Goal: Task Accomplishment & Management: Manage account settings

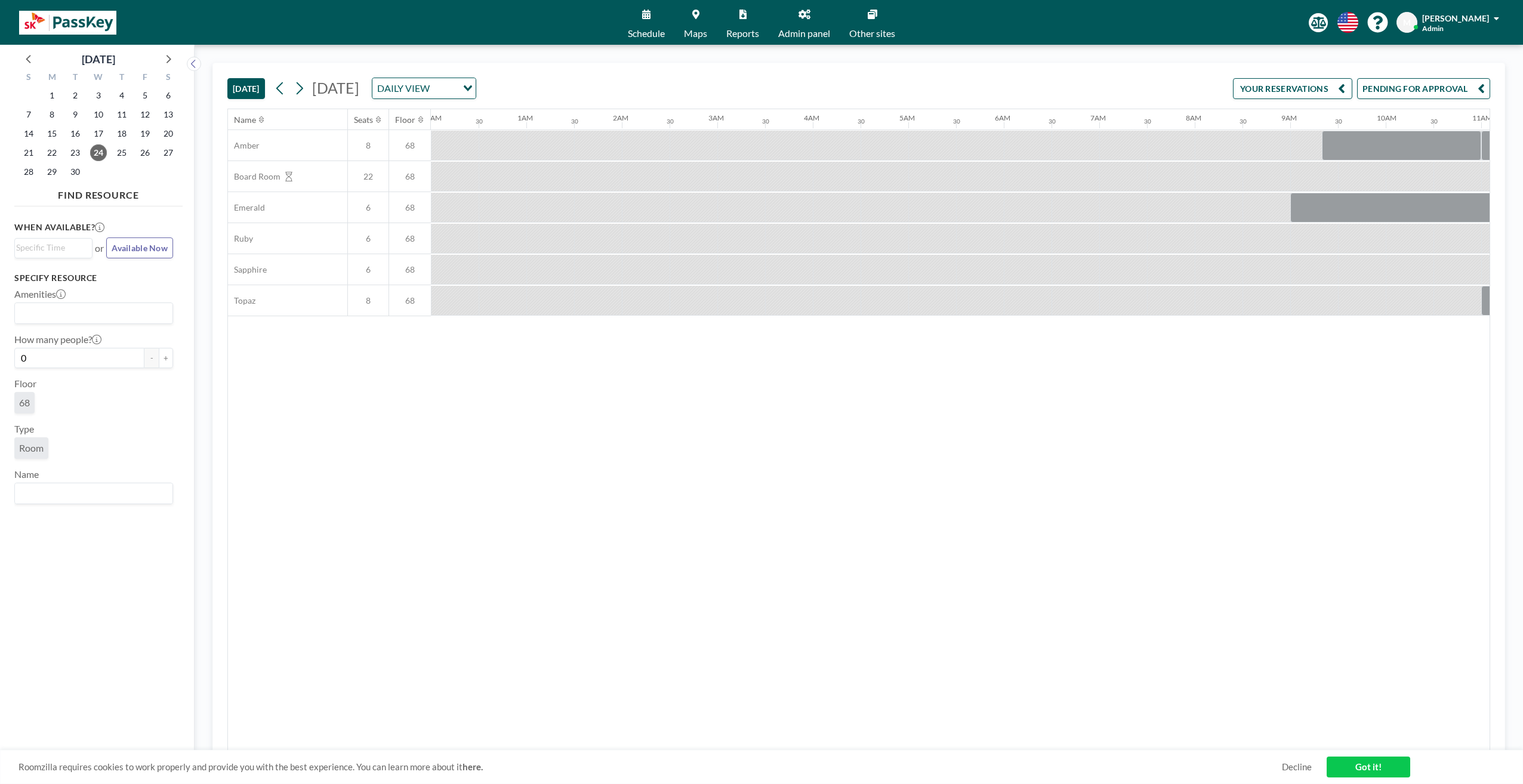
scroll to position [0, 718]
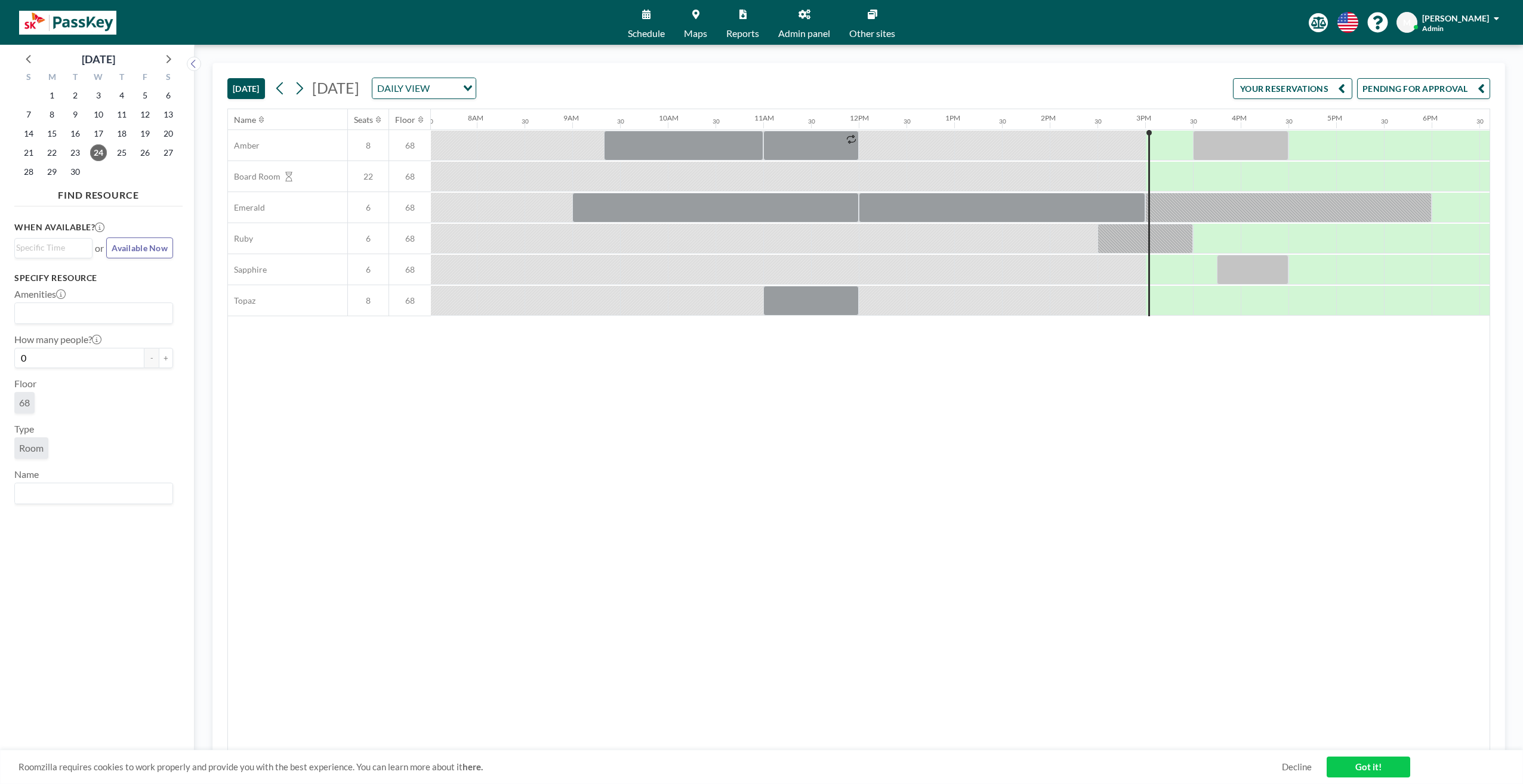
click at [79, 25] on img at bounding box center [67, 22] width 97 height 24
drag, startPoint x: 91, startPoint y: 146, endPoint x: 102, endPoint y: 161, distance: 18.6
click at [91, 147] on div "24" at bounding box center [99, 153] width 23 height 19
click at [99, 150] on span "24" at bounding box center [98, 153] width 17 height 17
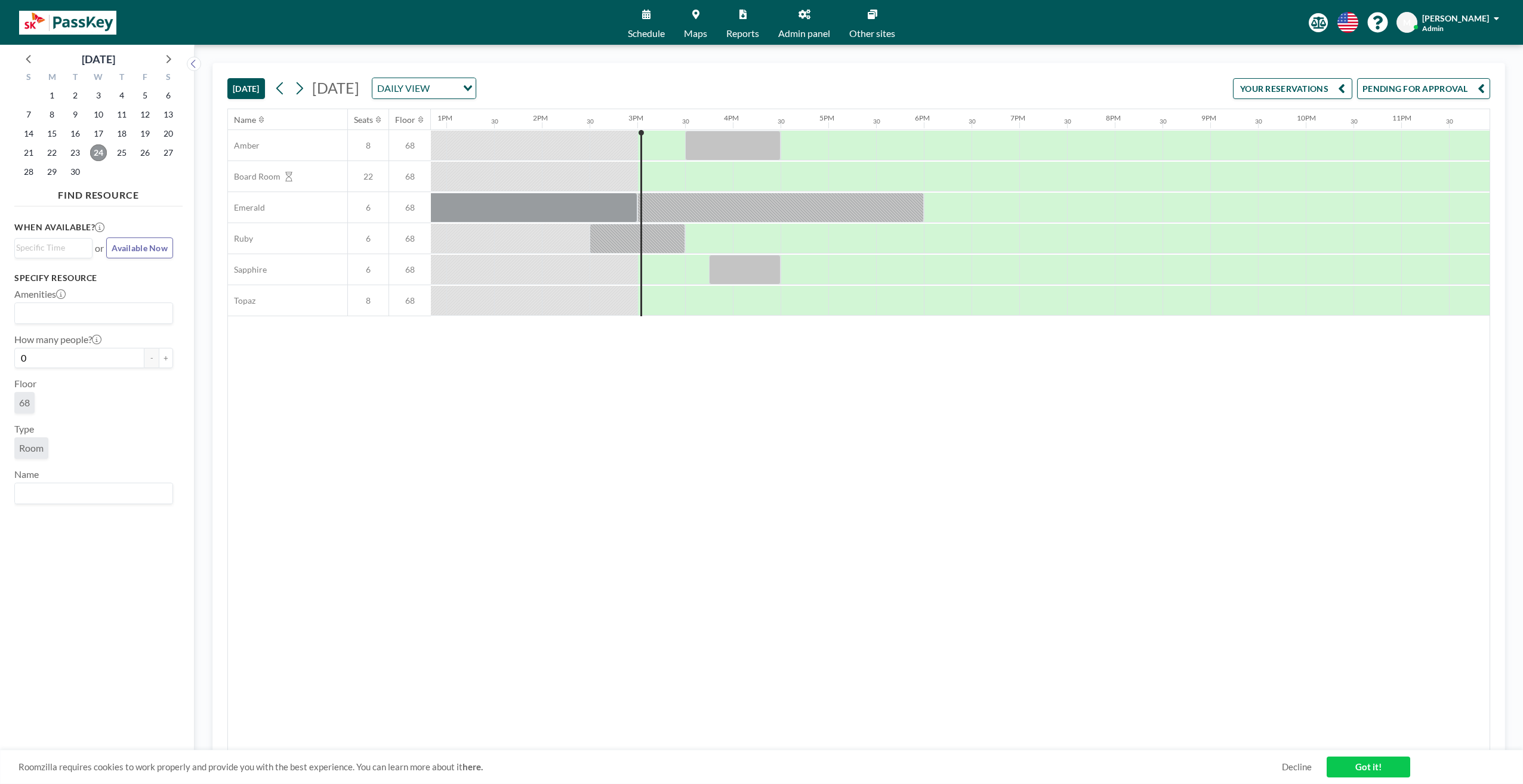
scroll to position [0, 1234]
click at [641, 33] on span "Schedule" at bounding box center [646, 33] width 37 height 9
click at [805, 17] on icon at bounding box center [804, 14] width 12 height 9
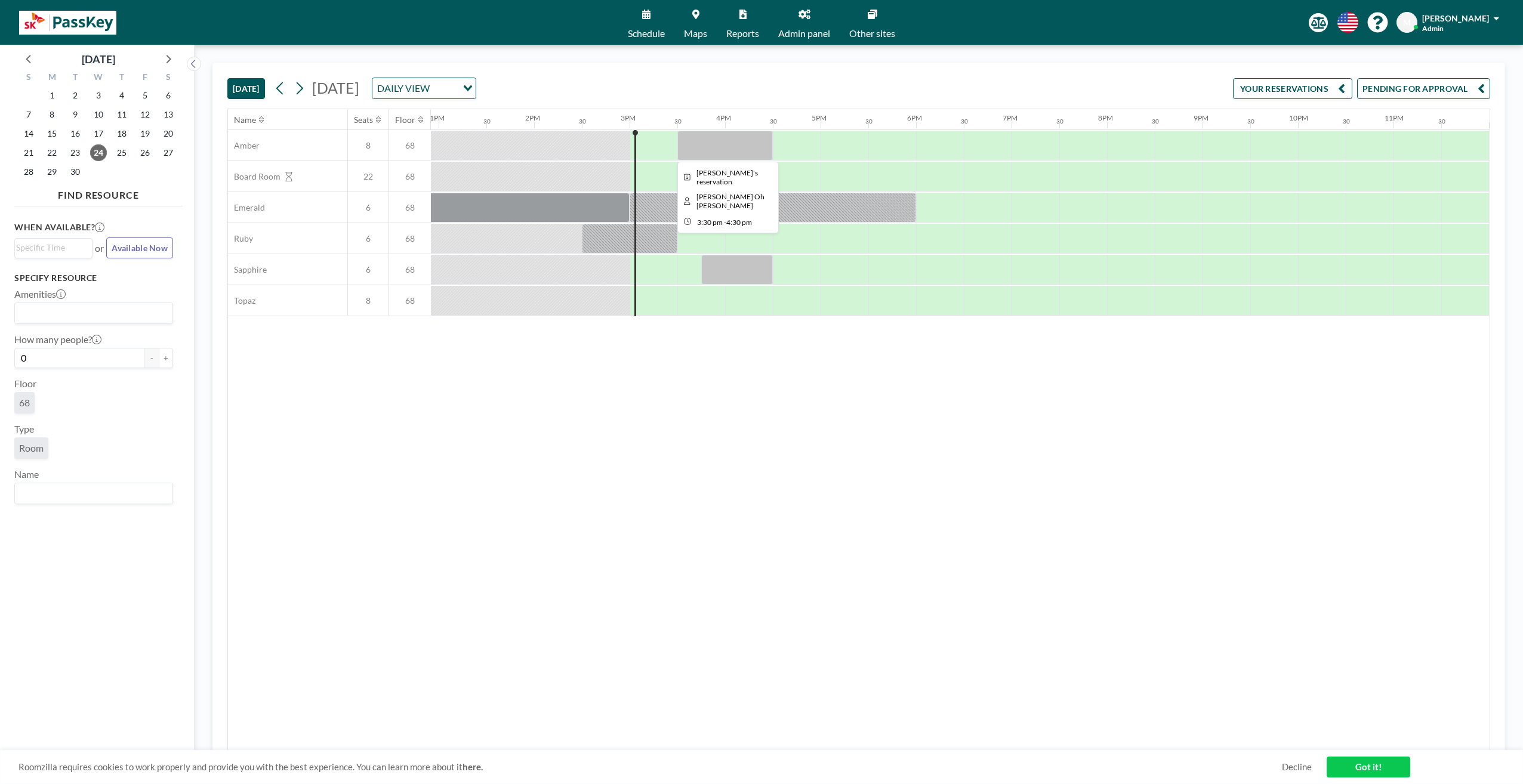
click at [686, 148] on div at bounding box center [725, 146] width 96 height 30
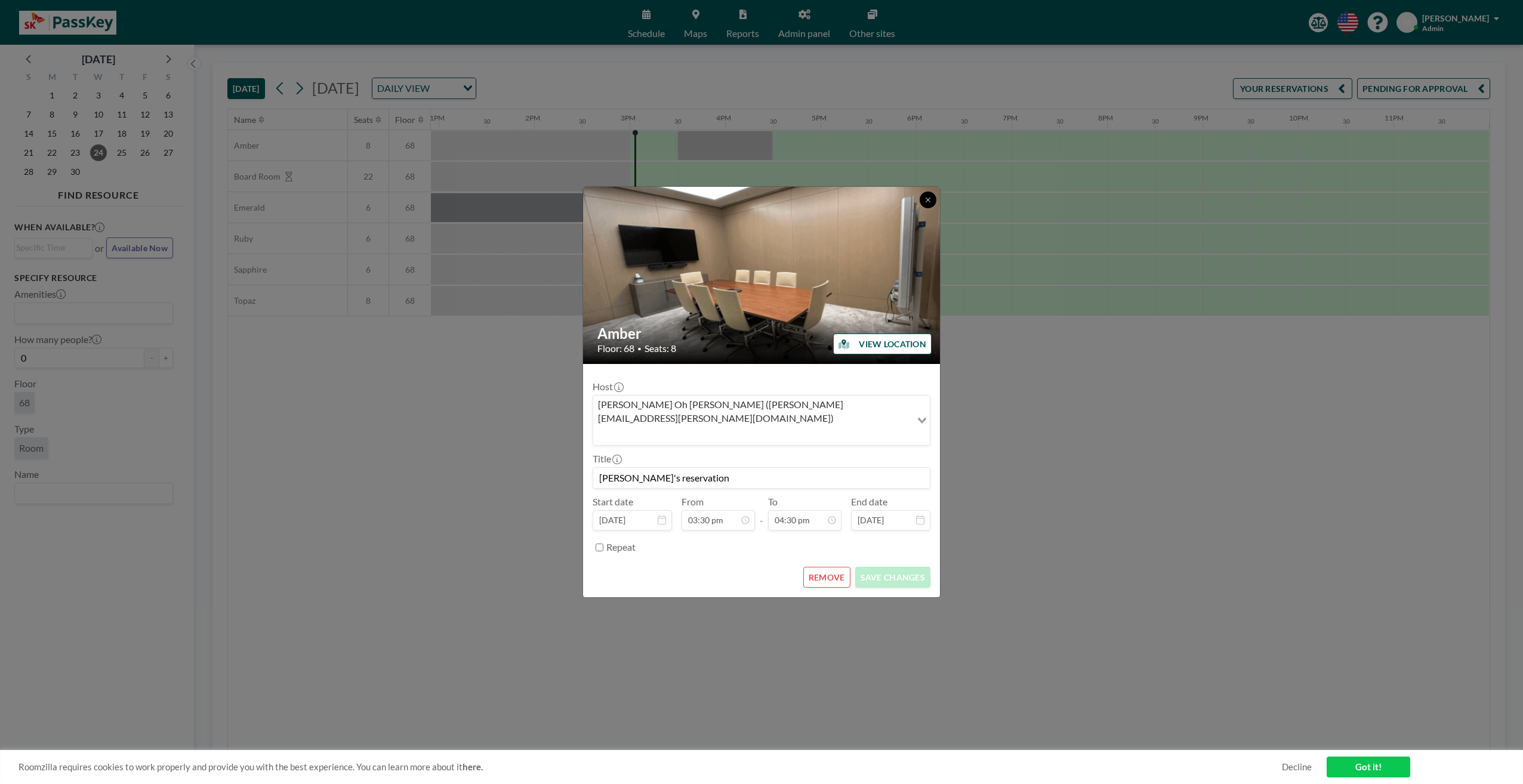
click at [926, 208] on button at bounding box center [928, 200] width 17 height 17
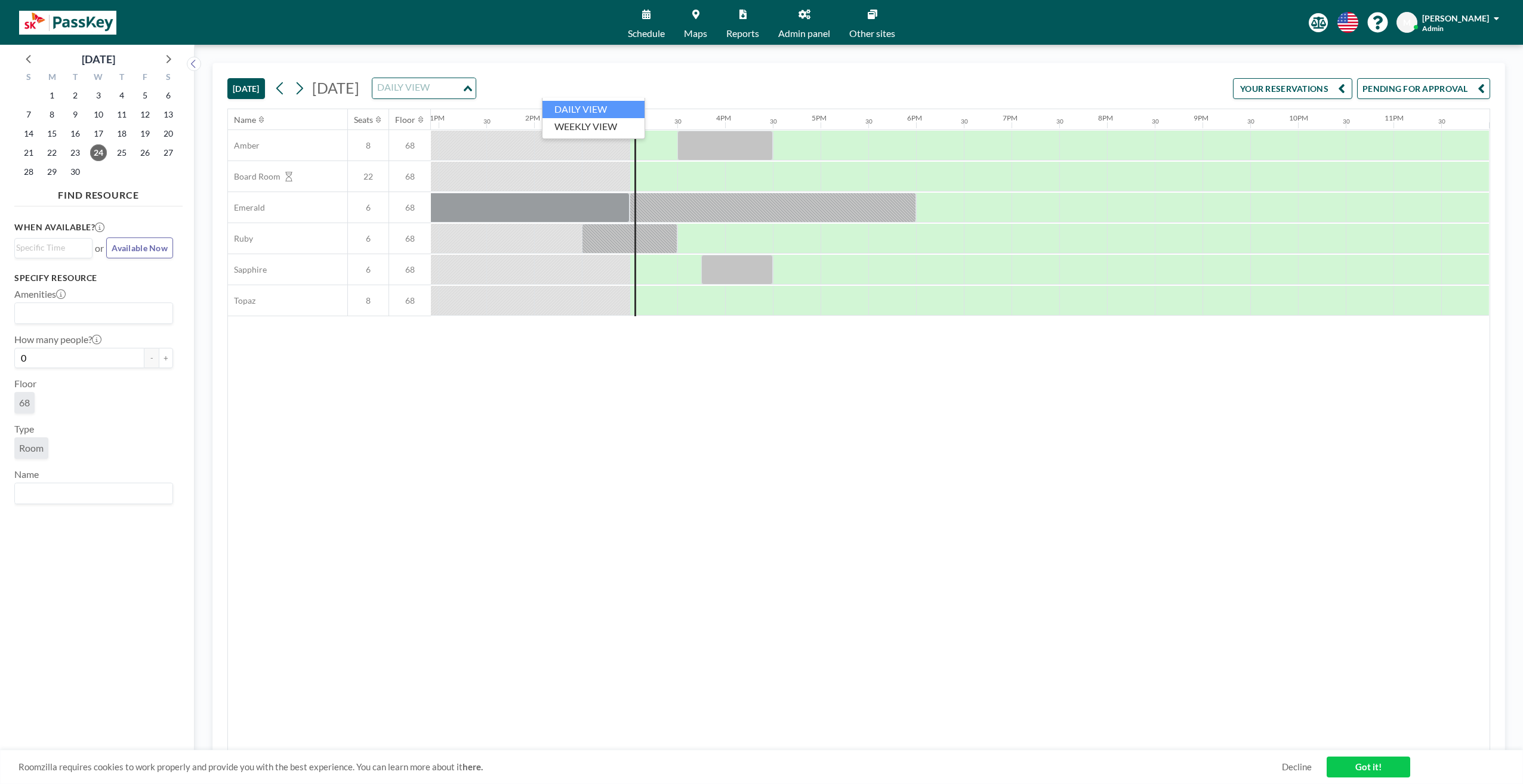
click at [472, 86] on icon "Search for option" at bounding box center [468, 88] width 9 height 6
click at [1053, 46] on div "[DATE] [DATE] DAILY VIEW Loading... YOUR RESERVATIONS PENDING FOR APPROVAL Name…" at bounding box center [859, 414] width 1328 height 740
click at [1469, 85] on button "PENDING FOR APPROVAL" at bounding box center [1424, 89] width 133 height 21
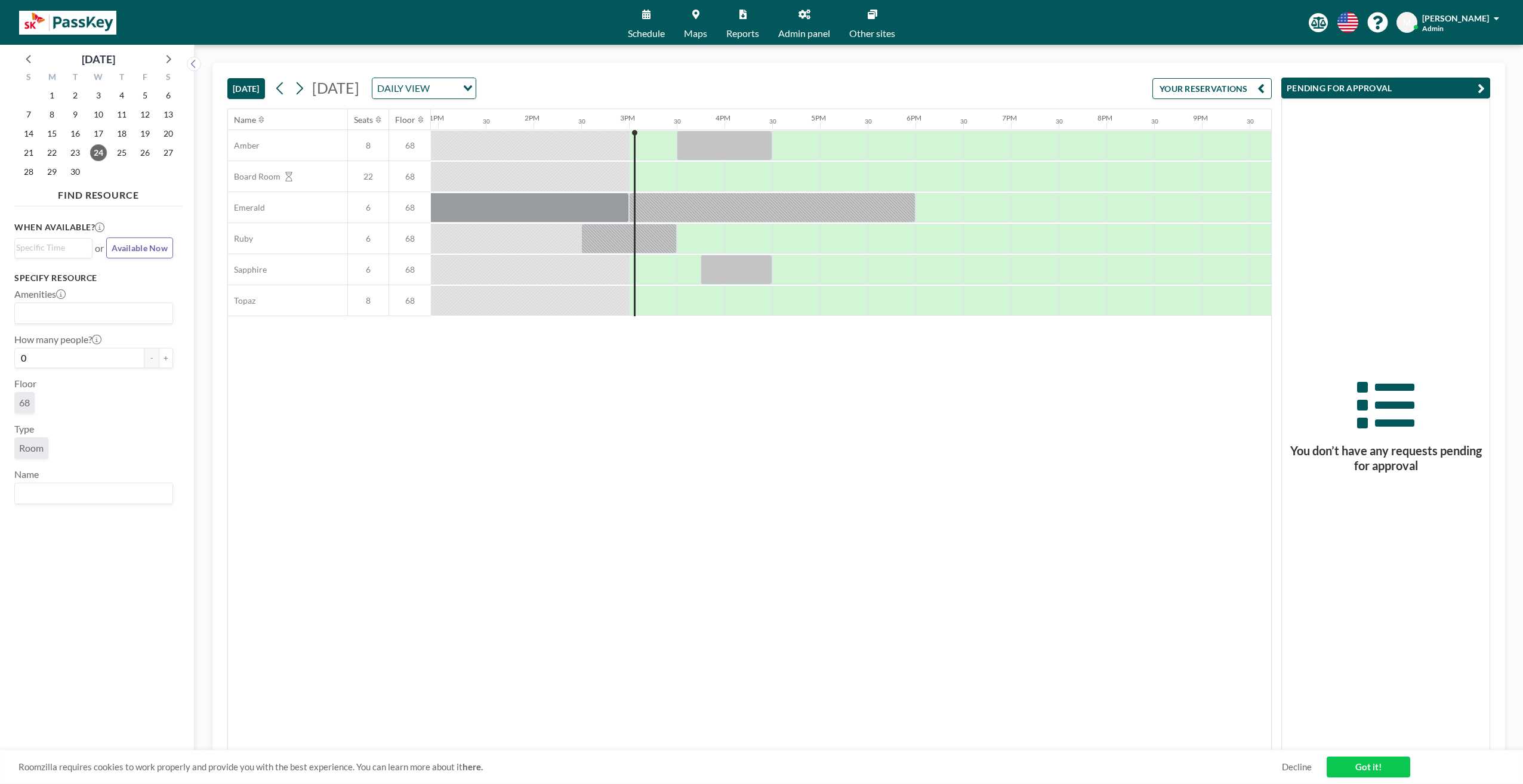
click at [1440, 179] on div "You don’t have any requests pending for approval" at bounding box center [1386, 424] width 208 height 652
drag, startPoint x: 1378, startPoint y: 528, endPoint x: 1378, endPoint y: 518, distance: 10.0
click at [1378, 518] on div "You don’t have any requests pending for approval" at bounding box center [1386, 424] width 208 height 652
drag, startPoint x: 1391, startPoint y: 390, endPoint x: 1383, endPoint y: 728, distance: 338.1
click at [1390, 390] on icon at bounding box center [1386, 405] width 57 height 46
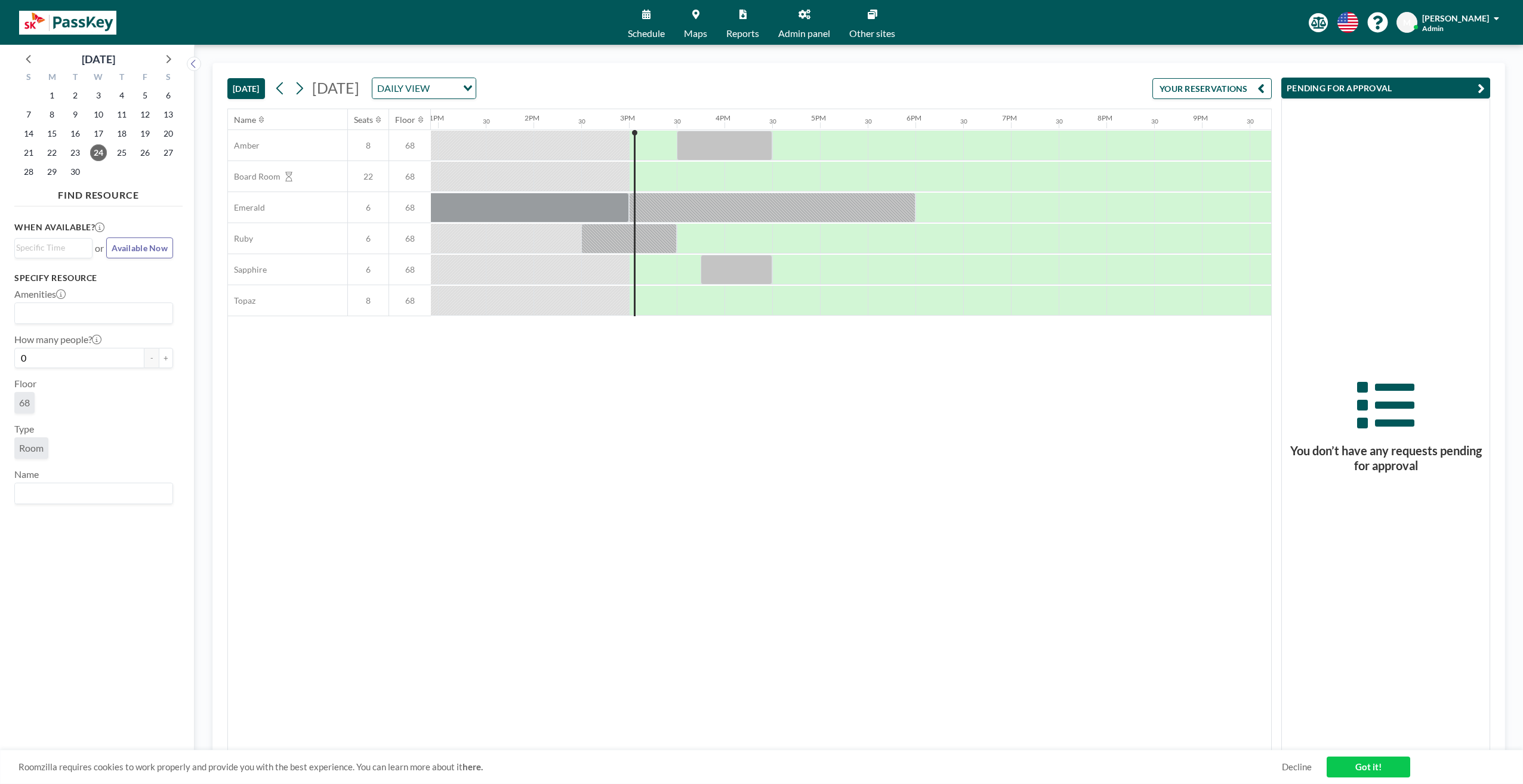
drag, startPoint x: 1375, startPoint y: 771, endPoint x: 1096, endPoint y: 219, distance: 618.5
click at [1372, 771] on link "Got it!" at bounding box center [1368, 767] width 83 height 21
click at [1484, 93] on icon "button" at bounding box center [1482, 88] width 7 height 14
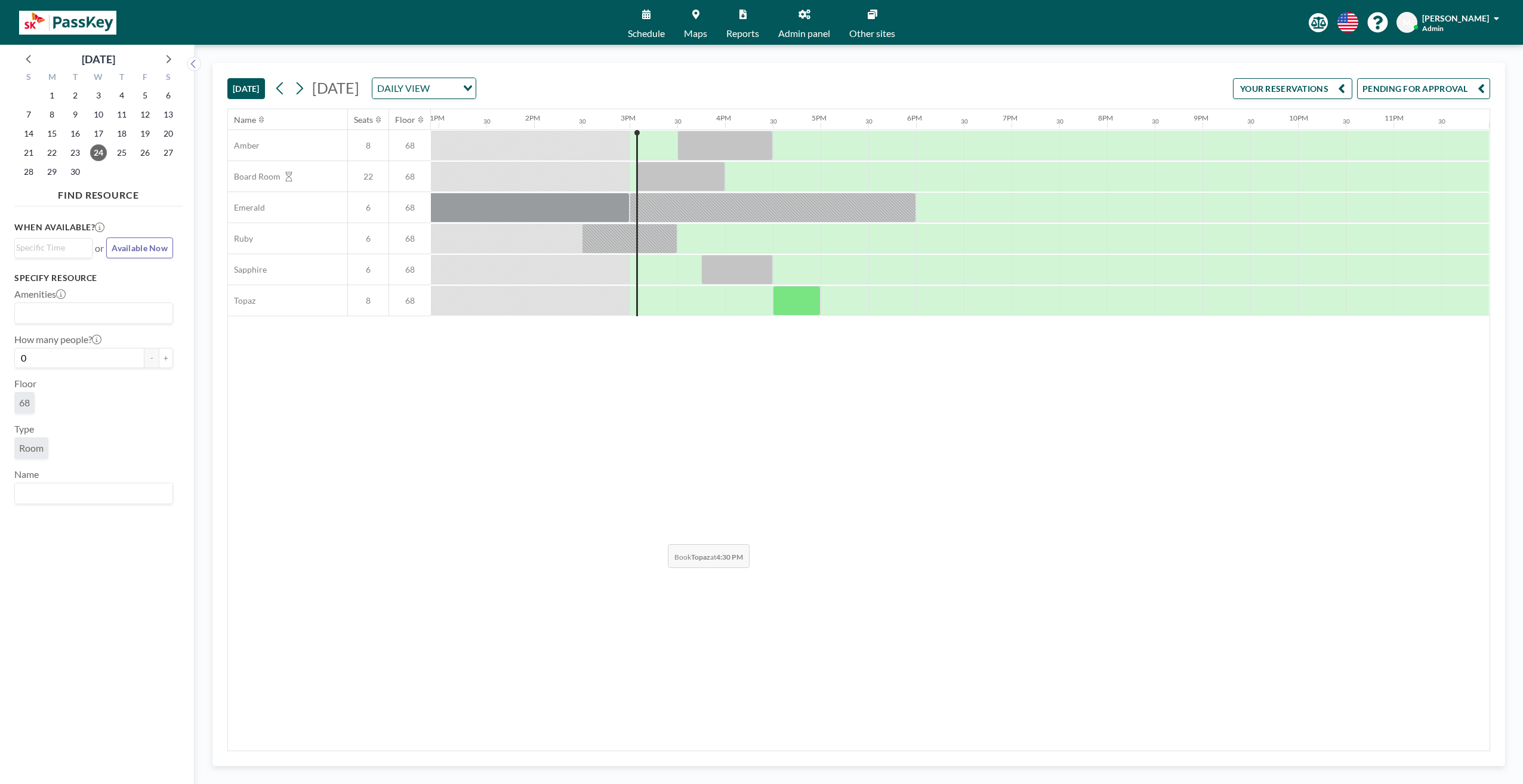
click at [658, 536] on div "Name Seats Floor 12AM 30 1AM 30 2AM 30 3AM 30 4AM 30 5AM 30 6AM 30 7AM 30 8AM 3…" at bounding box center [859, 430] width 1262 height 641
